Goal: Go to known website: Access a specific website the user already knows

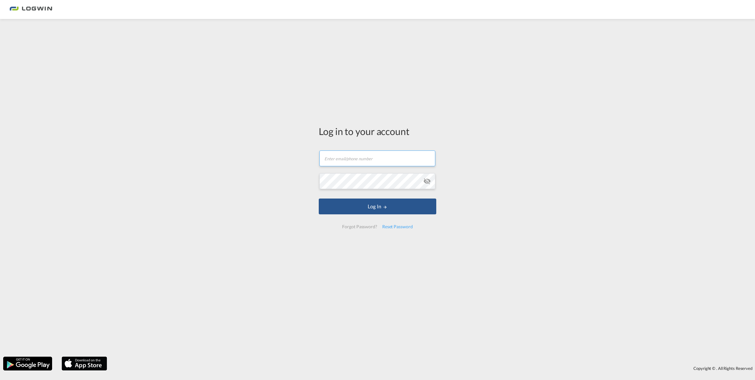
click at [333, 159] on input "text" at bounding box center [378, 158] width 116 height 16
type input "[PERSON_NAME][EMAIL_ADDRESS][DOMAIN_NAME]"
click at [372, 202] on button "Log In" at bounding box center [378, 206] width 118 height 16
